Goal: Task Accomplishment & Management: Use online tool/utility

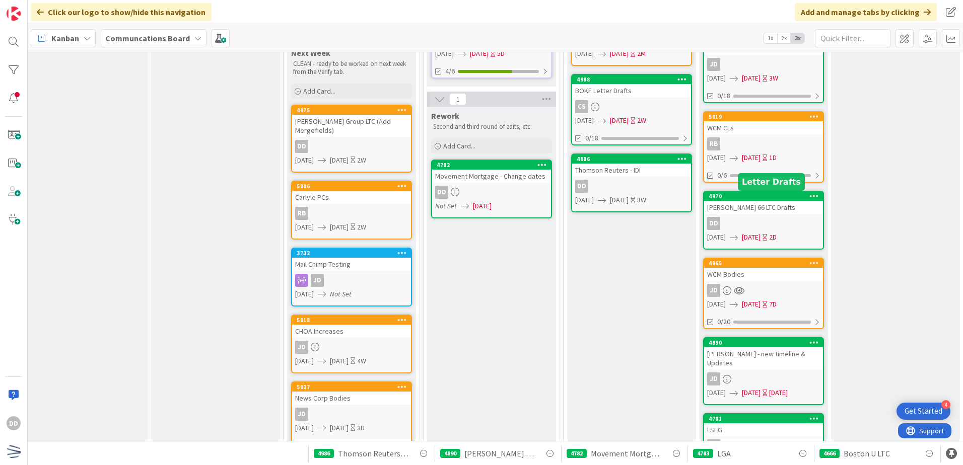
scroll to position [216, 12]
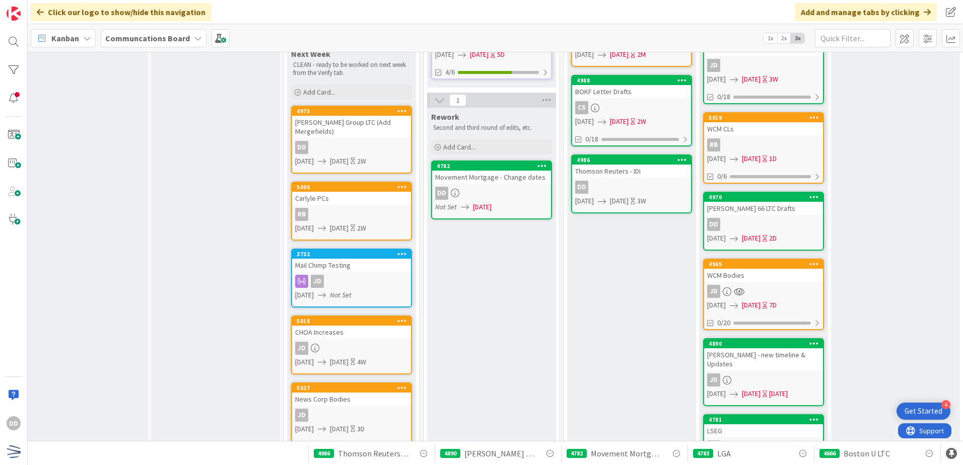
drag, startPoint x: 498, startPoint y: 183, endPoint x: 487, endPoint y: 181, distance: 10.4
click at [487, 181] on div "Movement Mortgage - Change dates" at bounding box center [491, 177] width 119 height 13
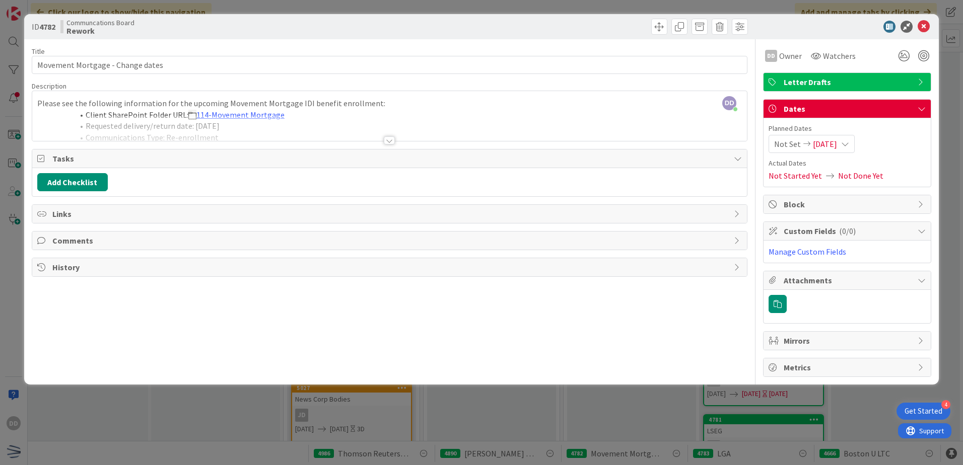
click at [837, 142] on span "[DATE]" at bounding box center [825, 144] width 24 height 12
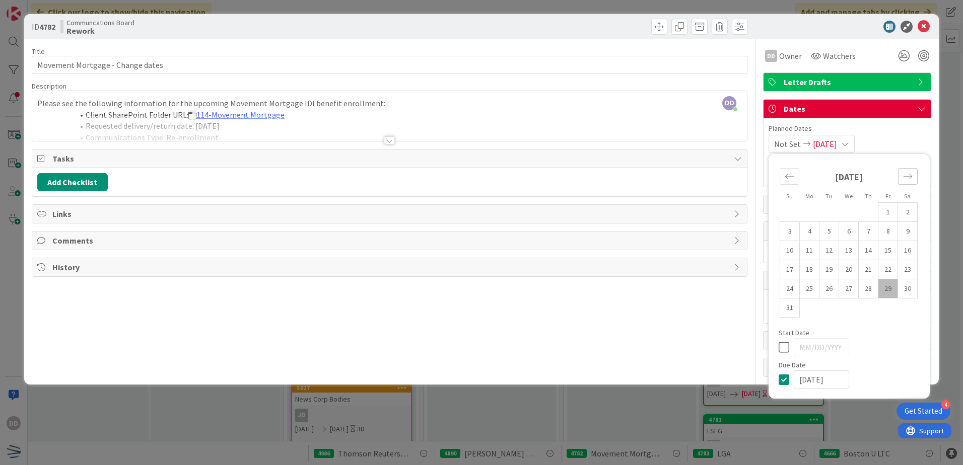
click at [903, 175] on icon "Move forward to switch to the next month." at bounding box center [908, 177] width 10 height 10
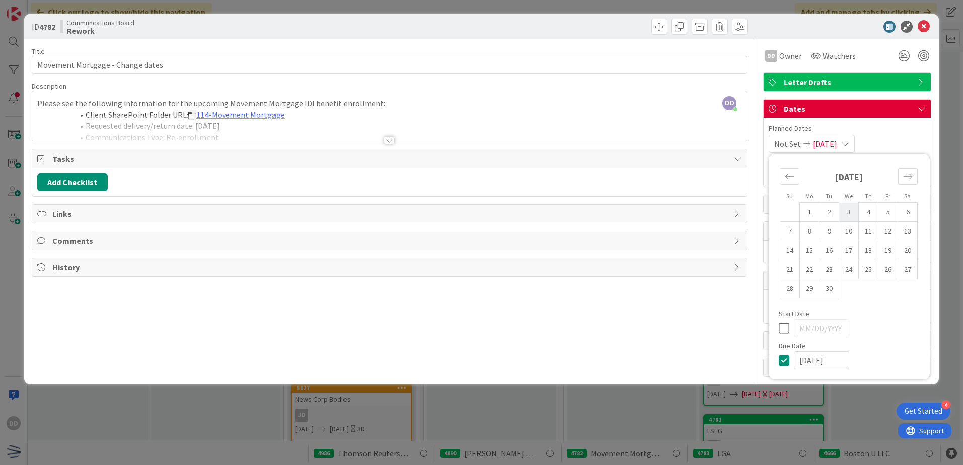
click at [852, 211] on td "3" at bounding box center [849, 212] width 20 height 19
type input "[DATE]"
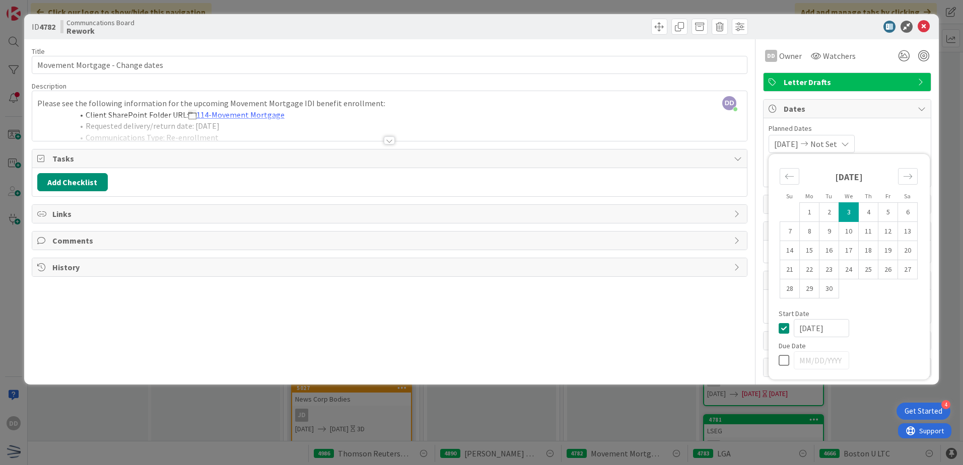
click at [784, 360] on icon at bounding box center [786, 361] width 15 height 12
type input "[DATE]"
drag, startPoint x: 782, startPoint y: 329, endPoint x: 782, endPoint y: 285, distance: 44.8
click at [781, 328] on icon at bounding box center [786, 328] width 15 height 12
click at [781, 175] on div "Move backward to switch to the previous month." at bounding box center [790, 176] width 20 height 17
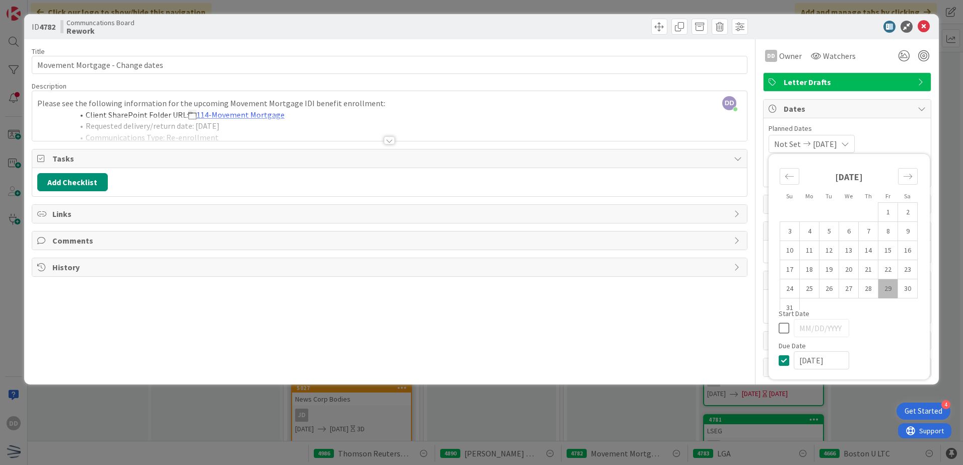
click at [884, 289] on td "29" at bounding box center [888, 288] width 20 height 19
type input "[DATE]"
click at [782, 330] on icon at bounding box center [786, 328] width 15 height 12
click at [886, 291] on td "29" at bounding box center [888, 288] width 20 height 19
type input "[DATE]"
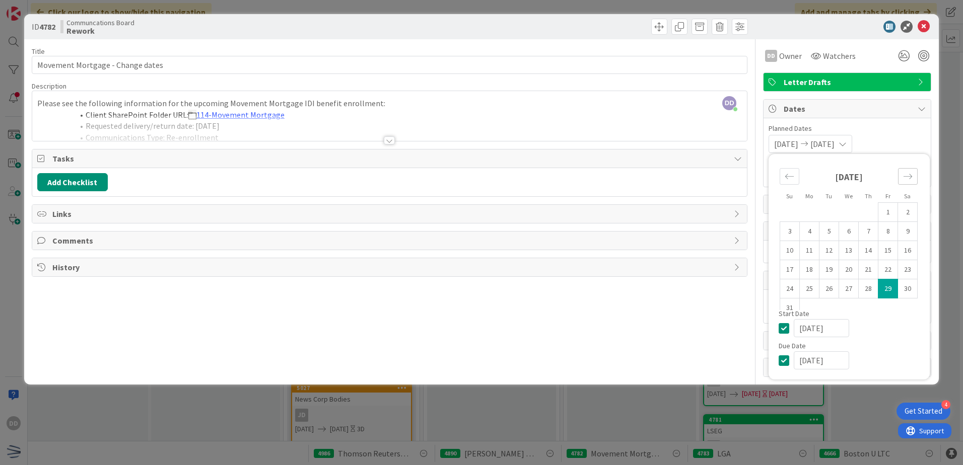
click at [900, 178] on div "Move forward to switch to the next month." at bounding box center [908, 176] width 20 height 17
click at [850, 212] on td "3" at bounding box center [849, 212] width 20 height 19
type input "[DATE]"
click at [907, 142] on div "[DATE] [DATE] Su Mo Tu We Th Fr Sa [DATE] 1 2 3 4 5 6 7 8 9 10 11 12 13 14 15 1…" at bounding box center [846, 144] width 157 height 18
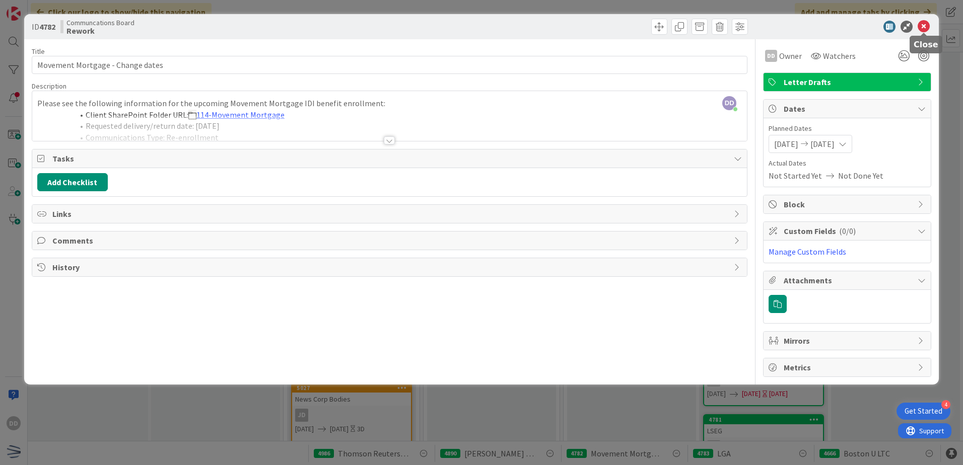
click at [926, 27] on icon at bounding box center [924, 27] width 12 height 12
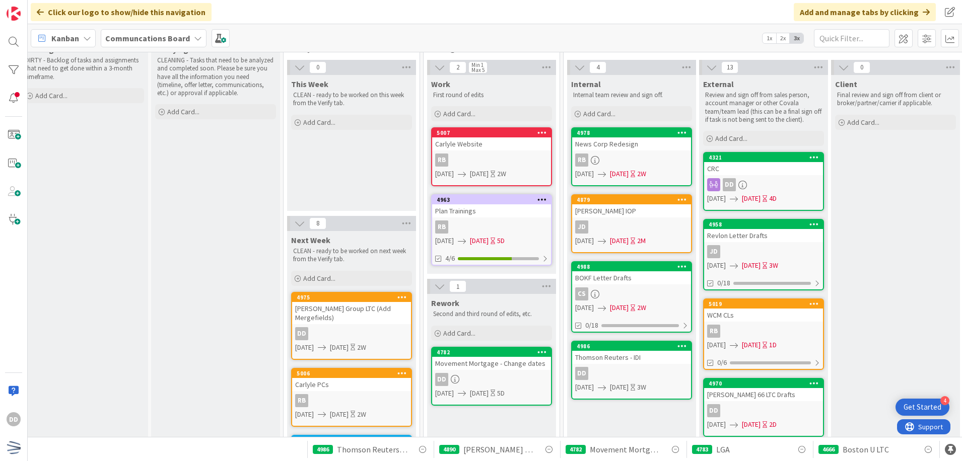
scroll to position [0, 12]
